Goal: Information Seeking & Learning: Learn about a topic

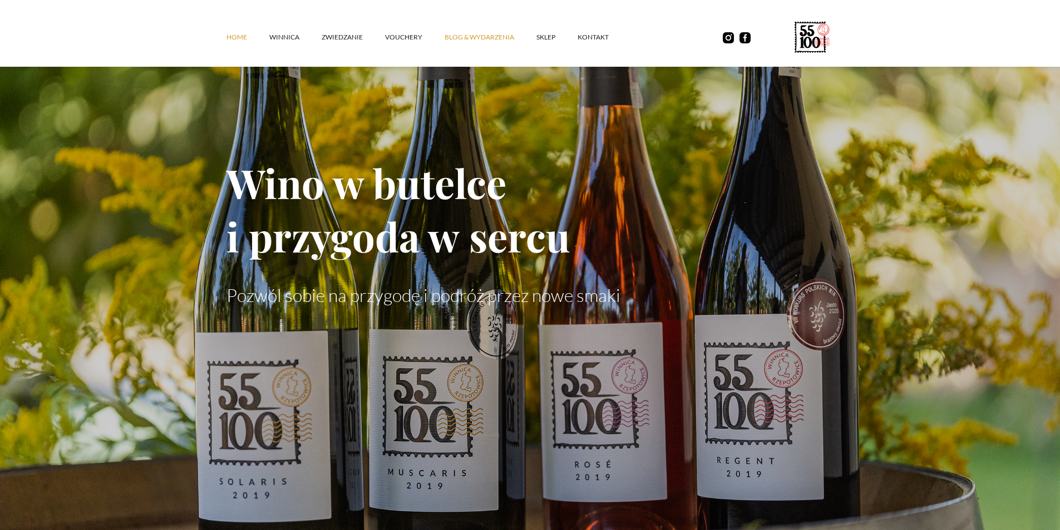
click at [478, 40] on link "Blog & Wydarzenia" at bounding box center [491, 37] width 92 height 33
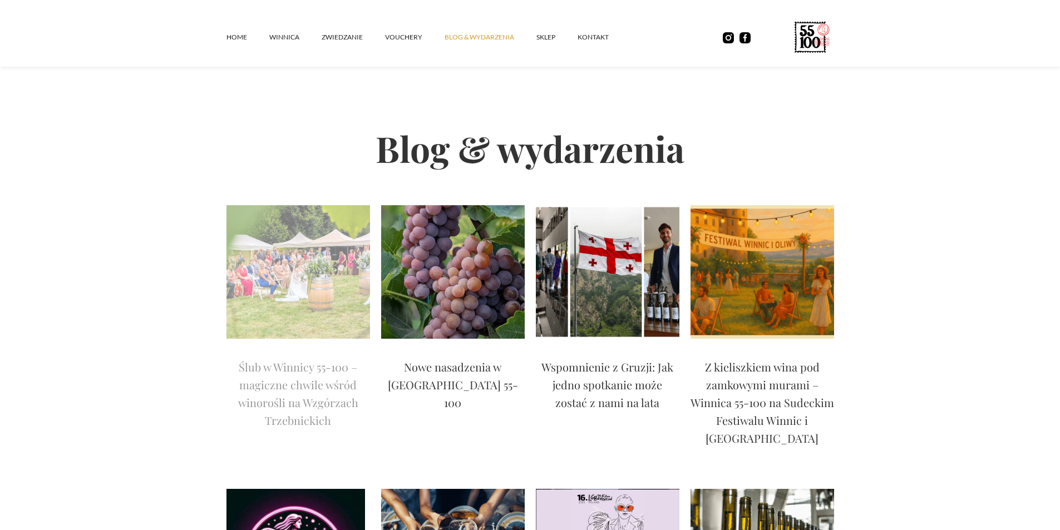
click at [249, 292] on img at bounding box center [298, 272] width 144 height 134
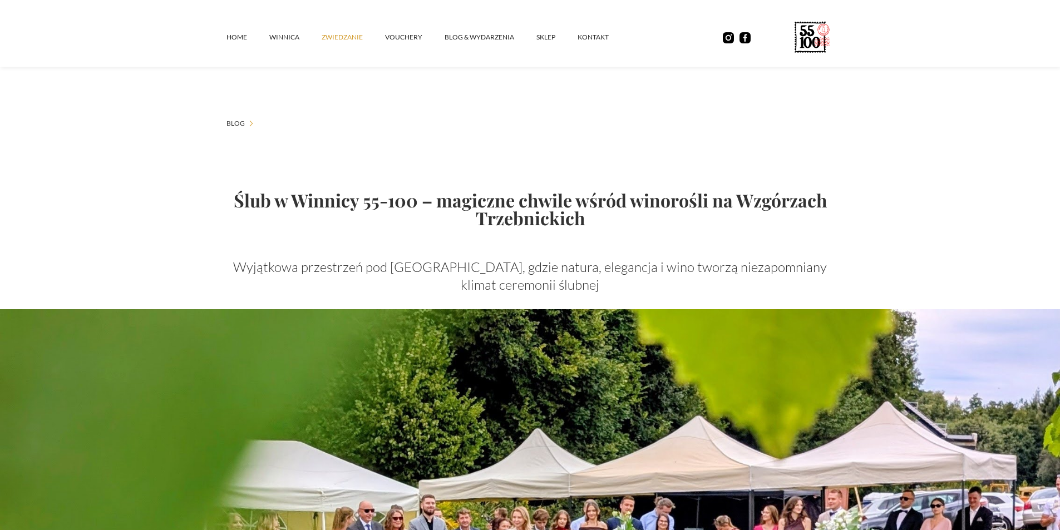
click at [333, 36] on link "ZWIEDZANIE" at bounding box center [353, 37] width 63 height 33
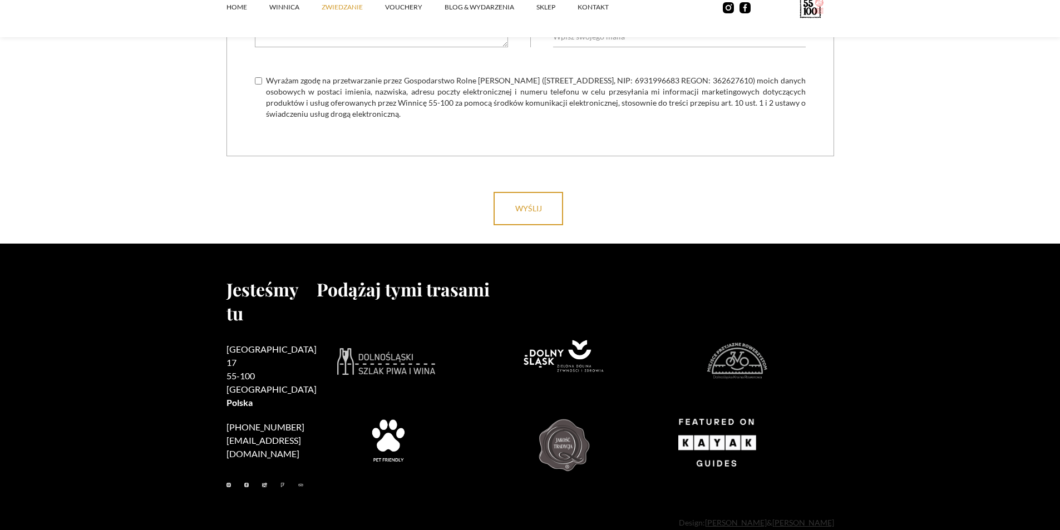
scroll to position [3461, 0]
